Goal: Information Seeking & Learning: Learn about a topic

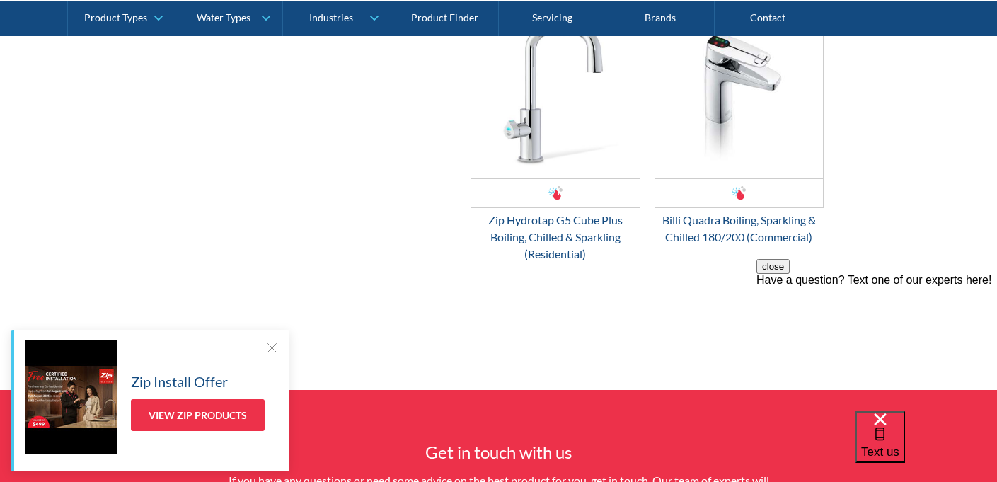
scroll to position [1828, 0]
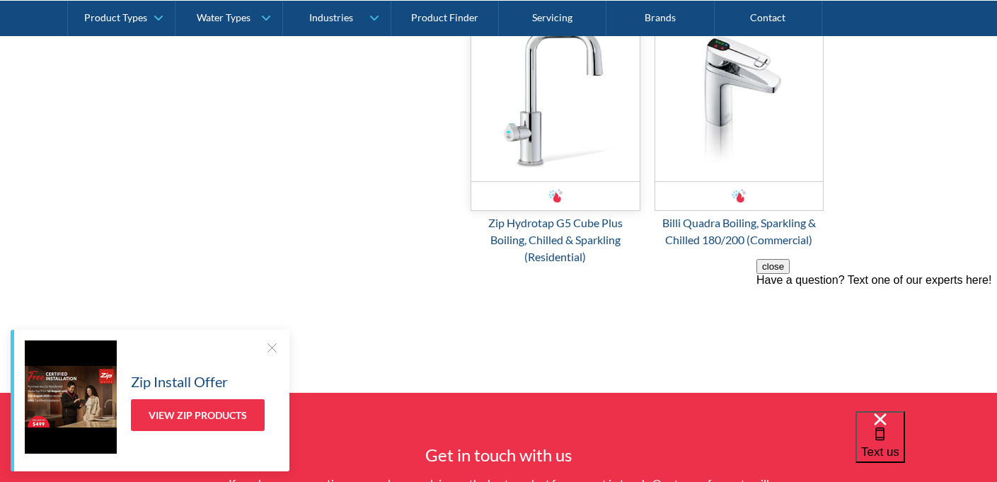
click at [559, 97] on img "Email Form 3" at bounding box center [555, 96] width 168 height 170
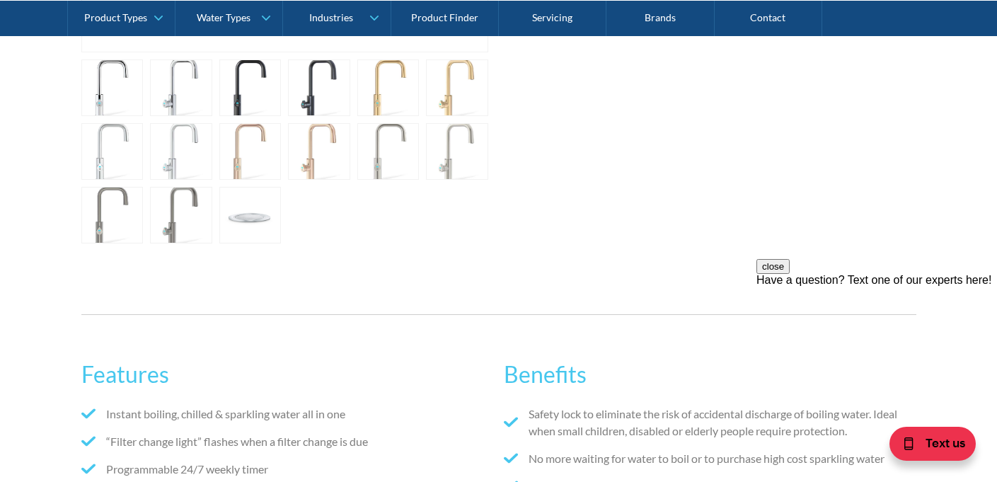
scroll to position [759, 0]
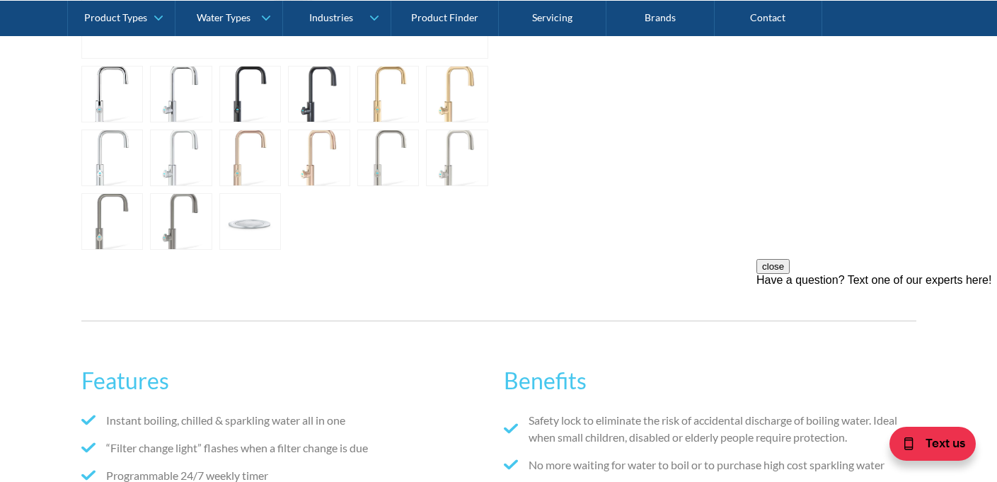
click at [144, 122] on link "open lightbox" at bounding box center [112, 94] width 62 height 57
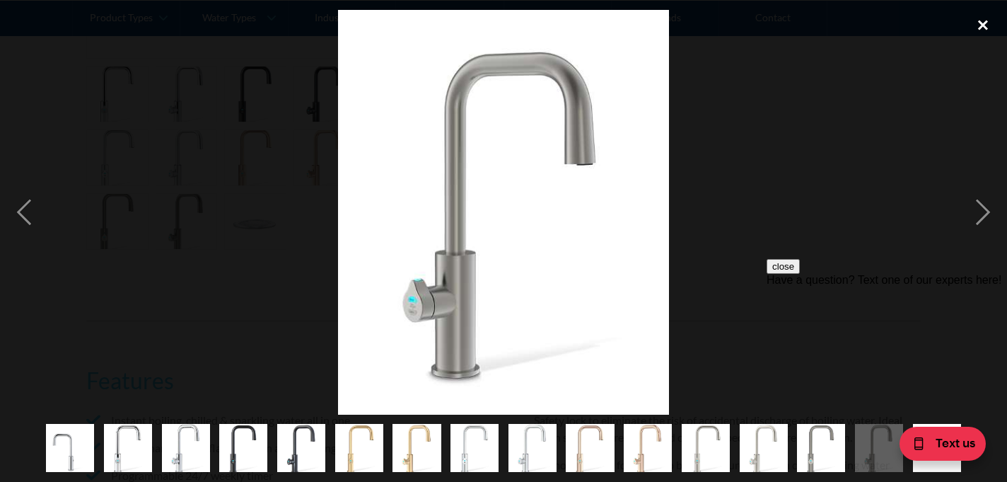
click at [978, 28] on div "close lightbox" at bounding box center [983, 25] width 48 height 31
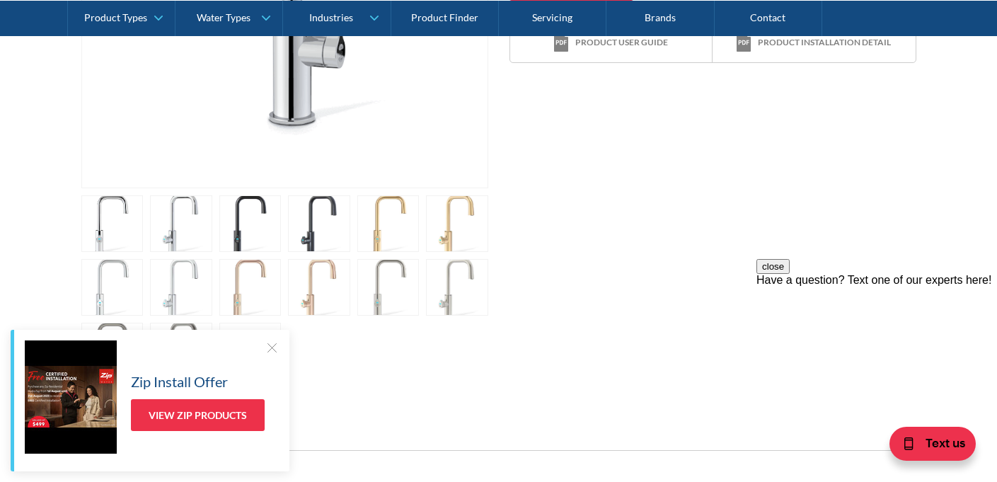
scroll to position [740, 0]
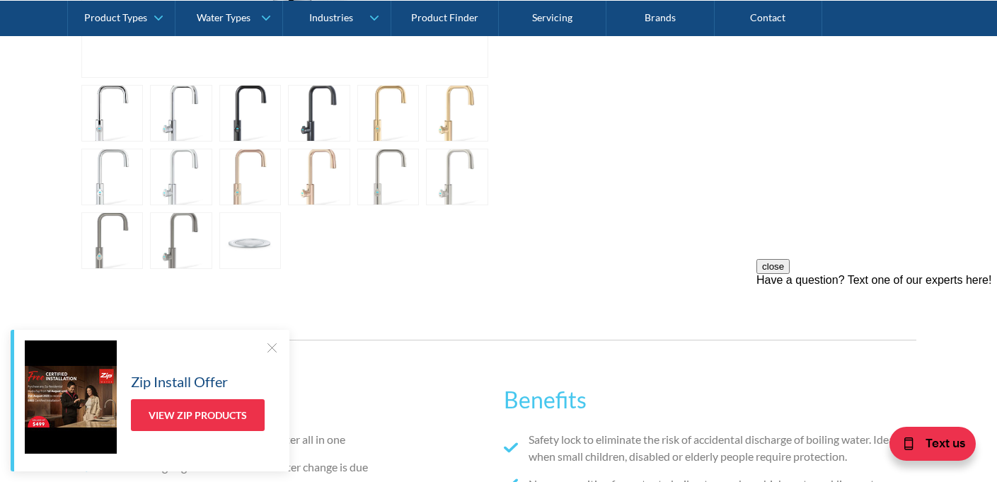
click at [144, 141] on link "open lightbox" at bounding box center [112, 113] width 62 height 57
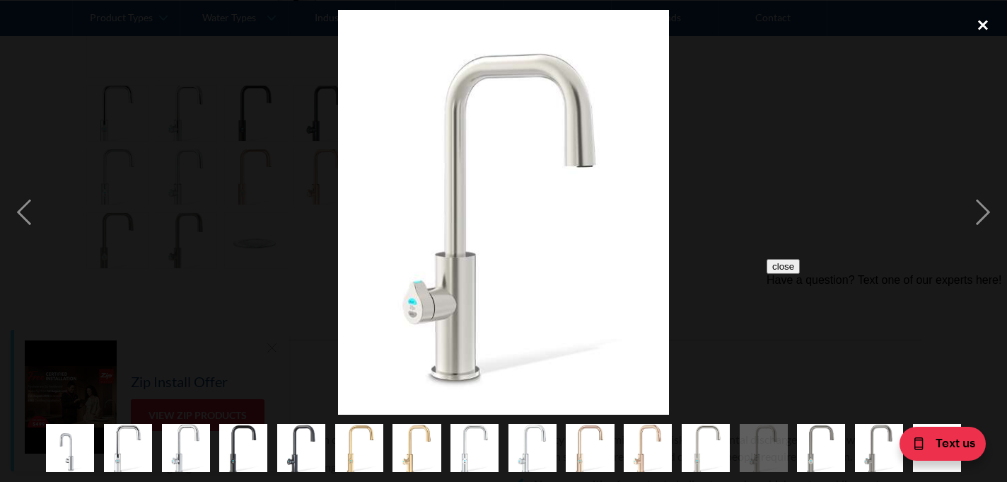
click at [987, 25] on div "close lightbox" at bounding box center [983, 25] width 48 height 31
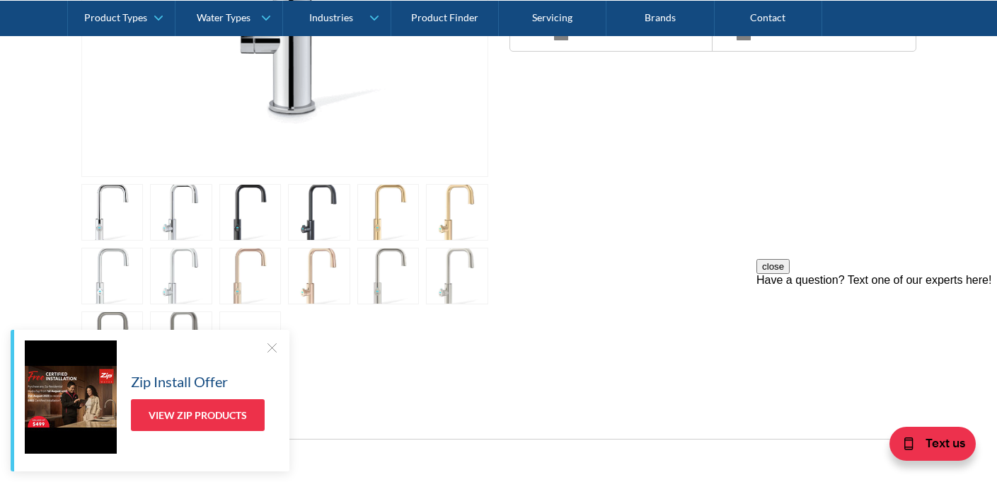
scroll to position [660, 0]
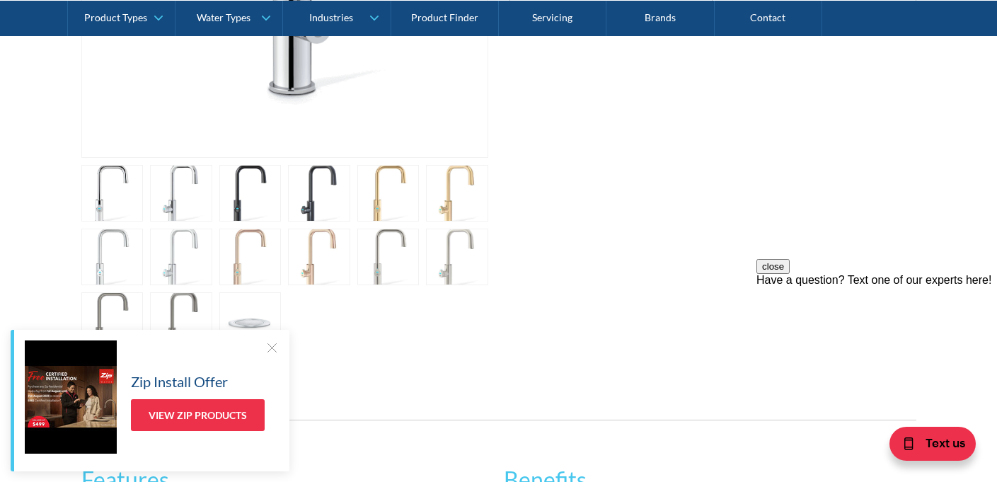
click at [144, 221] on link "open lightbox" at bounding box center [112, 193] width 62 height 57
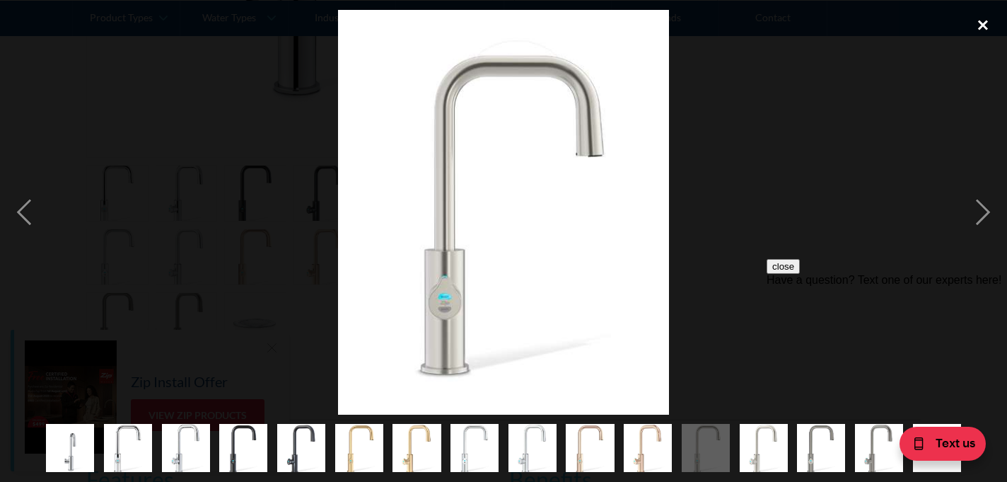
click at [987, 21] on div "close lightbox" at bounding box center [983, 25] width 48 height 31
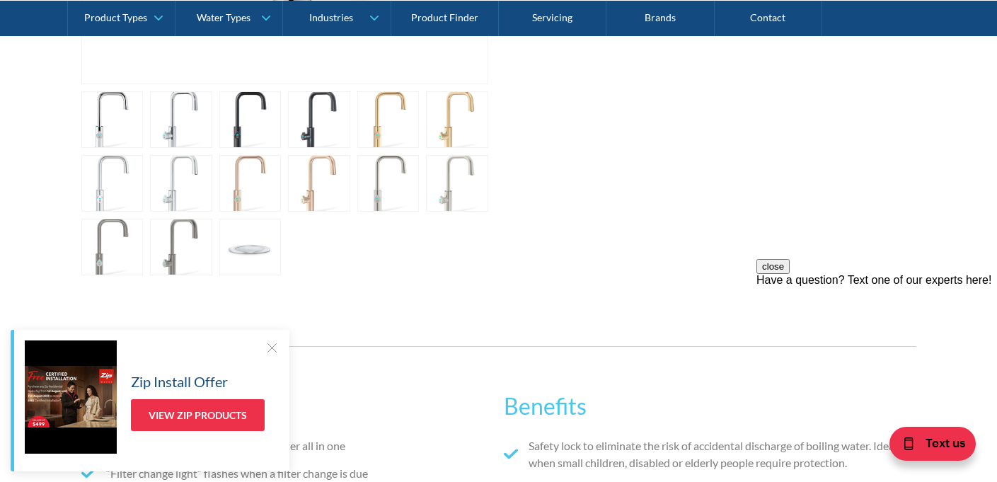
scroll to position [791, 0]
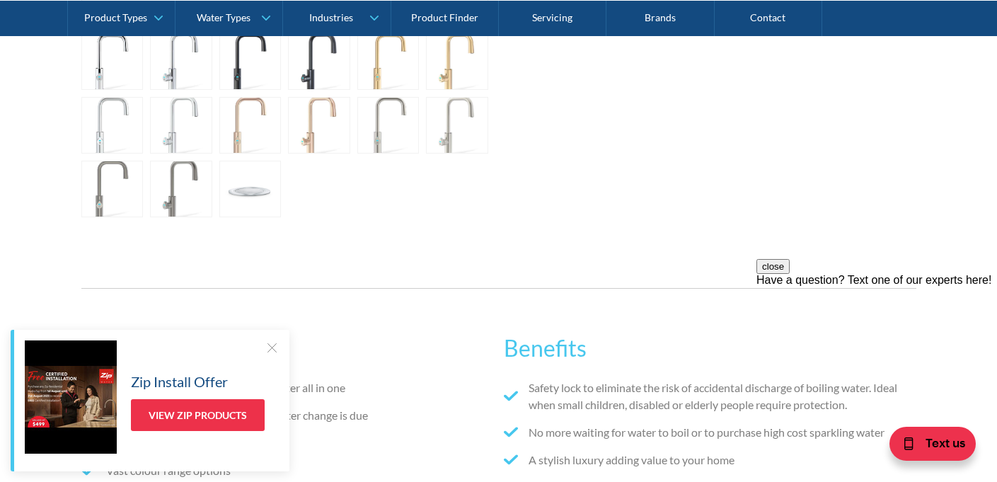
click at [144, 90] on link "open lightbox" at bounding box center [112, 61] width 62 height 57
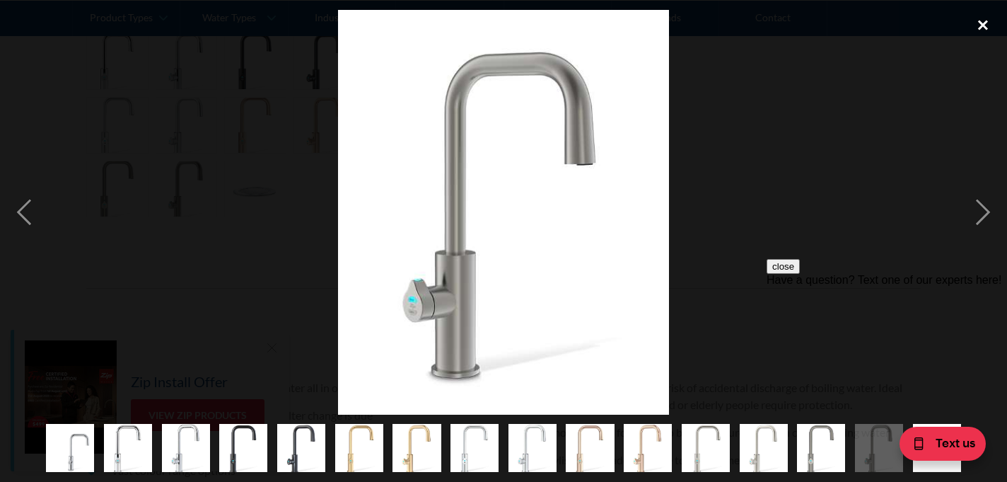
click at [982, 19] on div "close lightbox" at bounding box center [983, 25] width 48 height 31
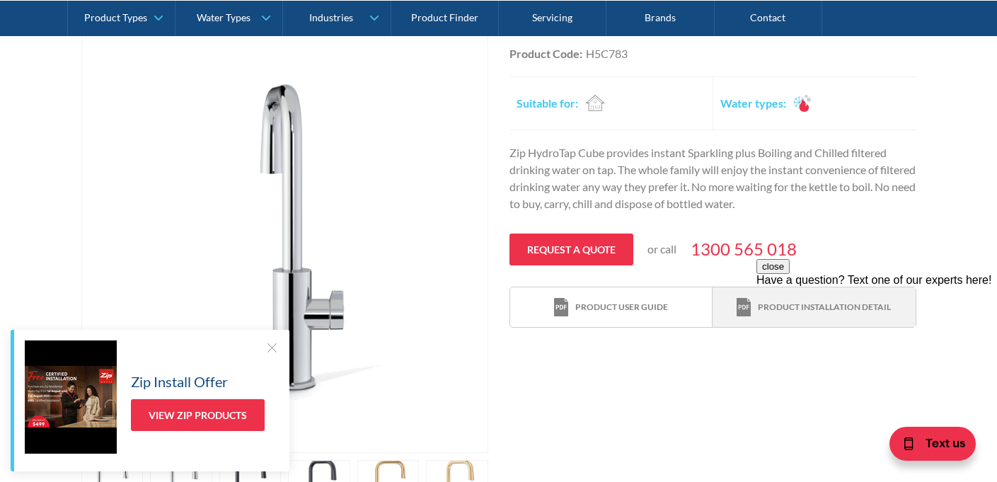
scroll to position [480, 0]
